Goal: Transaction & Acquisition: Purchase product/service

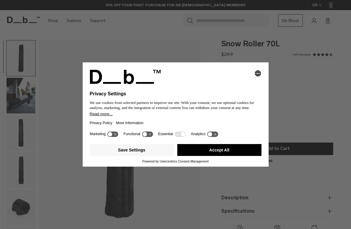
click at [228, 152] on button "Accept All" at bounding box center [219, 150] width 84 height 12
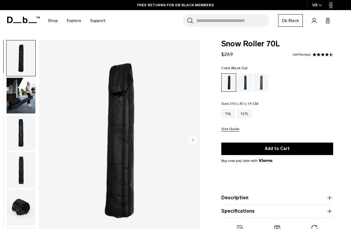
click at [250, 115] on div "127L" at bounding box center [243, 114] width 15 height 10
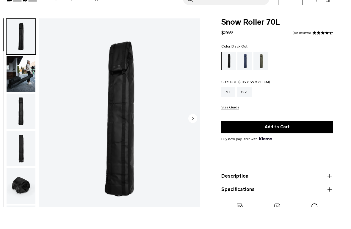
scroll to position [1, 0]
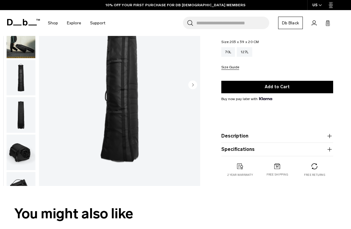
scroll to position [62, 0]
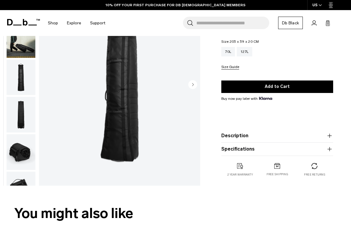
click at [20, 157] on img "button" at bounding box center [21, 152] width 29 height 36
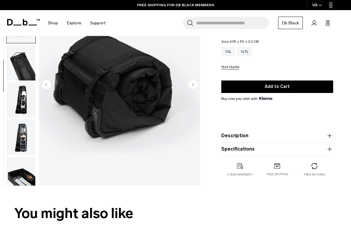
scroll to position [151, 0]
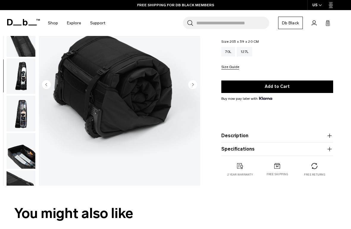
click at [21, 78] on img "button" at bounding box center [21, 76] width 29 height 36
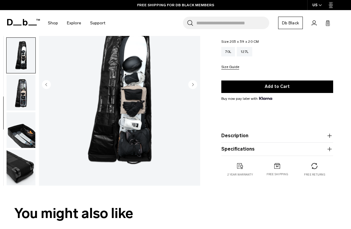
scroll to position [174, 0]
click at [20, 137] on img "button" at bounding box center [21, 130] width 29 height 36
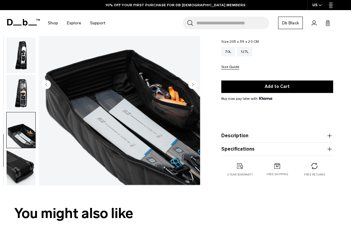
click at [21, 174] on img "button" at bounding box center [21, 168] width 29 height 36
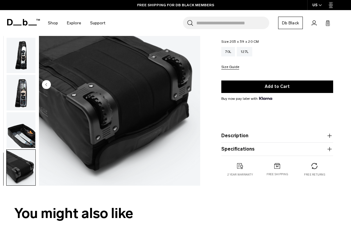
click at [23, 135] on img "button" at bounding box center [21, 130] width 29 height 36
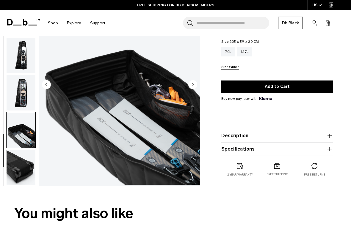
click at [20, 86] on img "button" at bounding box center [21, 93] width 29 height 36
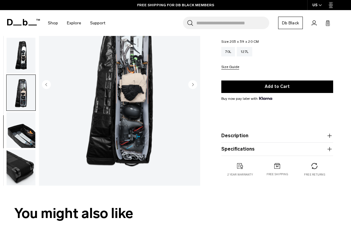
click at [333, 153] on icon "button" at bounding box center [329, 149] width 7 height 7
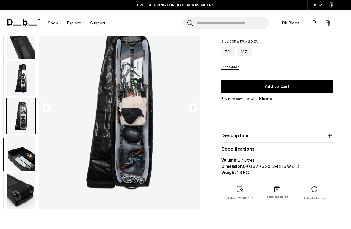
click at [19, 55] on img "button" at bounding box center [21, 41] width 29 height 36
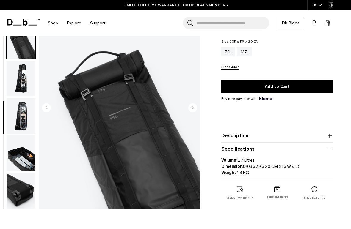
scroll to position [0, 0]
